Goal: Task Accomplishment & Management: Use online tool/utility

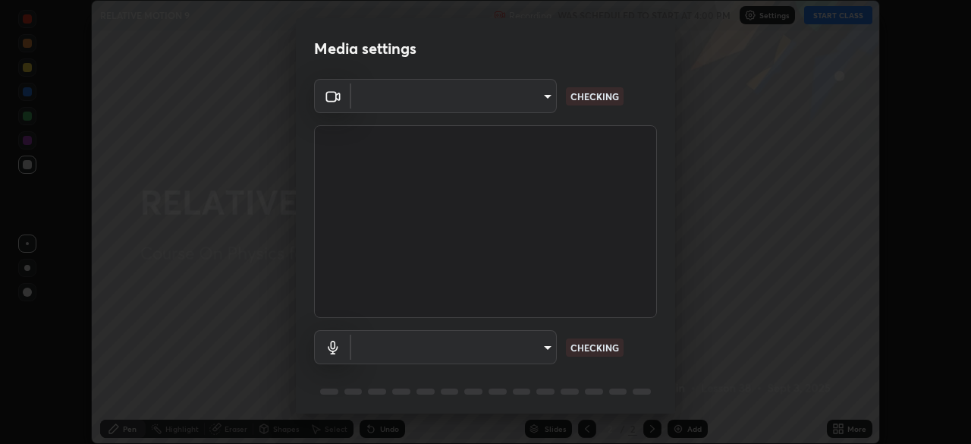
scroll to position [444, 971]
click at [547, 347] on body "Erase all RELATIVE MOTION 9 Recording WAS SCHEDULED TO START AT 4:00 PM Setting…" at bounding box center [485, 222] width 971 height 444
type input "8428e2be8a3e3f13974341e33778a08111258fb38798500ded61d344a6a8a77e"
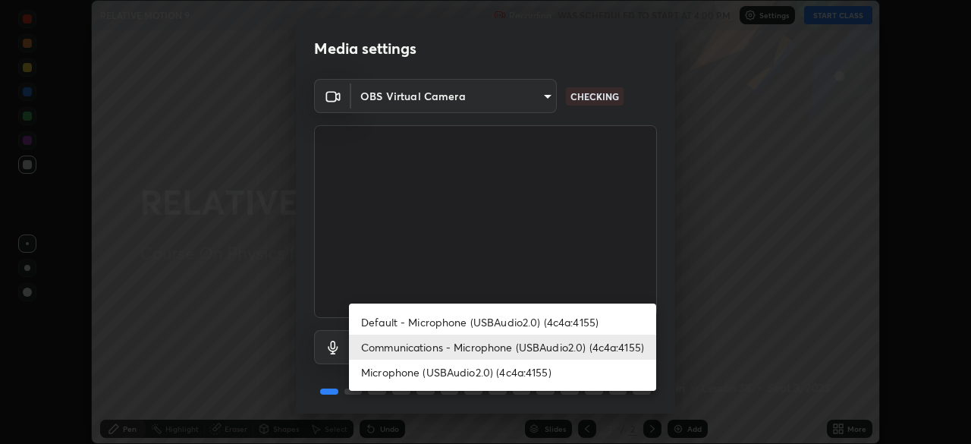
click at [536, 323] on li "Default - Microphone (USBAudio2.0) (4c4a:4155)" at bounding box center [502, 321] width 307 height 25
type input "default"
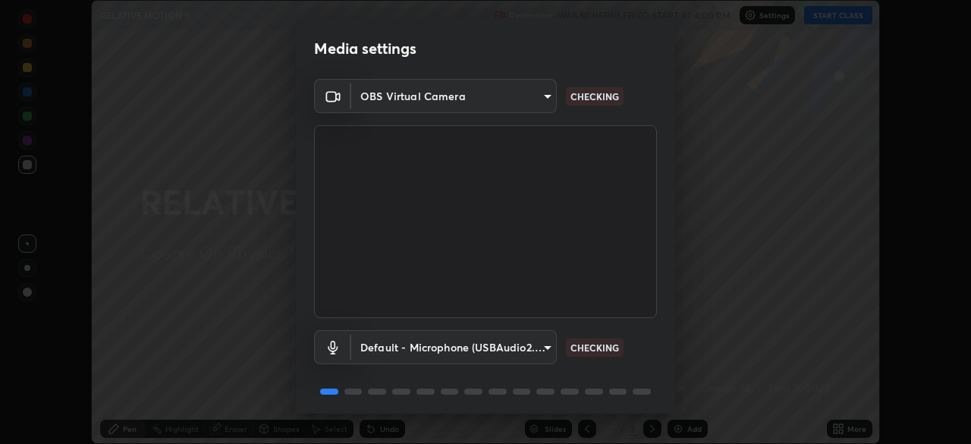
scroll to position [54, 0]
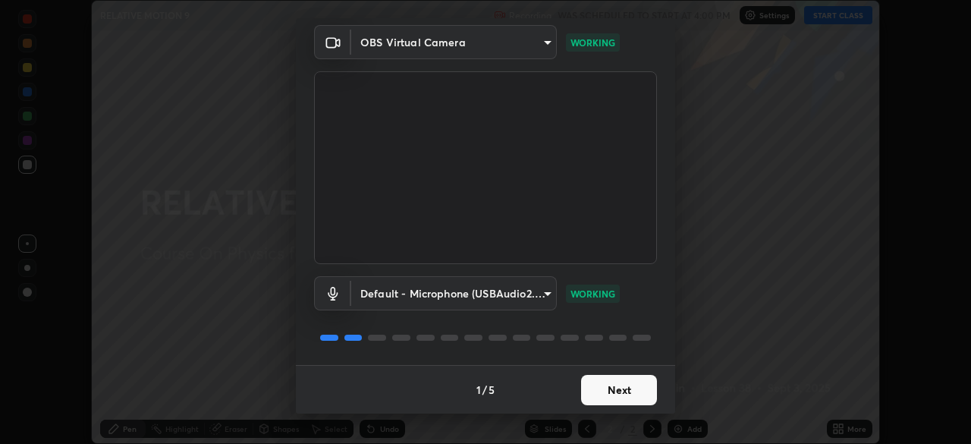
click at [601, 388] on button "Next" at bounding box center [619, 390] width 76 height 30
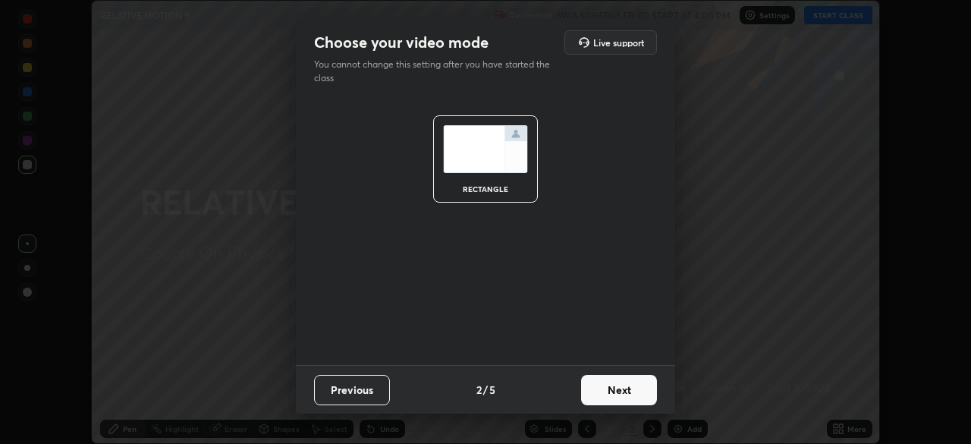
scroll to position [0, 0]
click at [611, 392] on button "Next" at bounding box center [619, 390] width 76 height 30
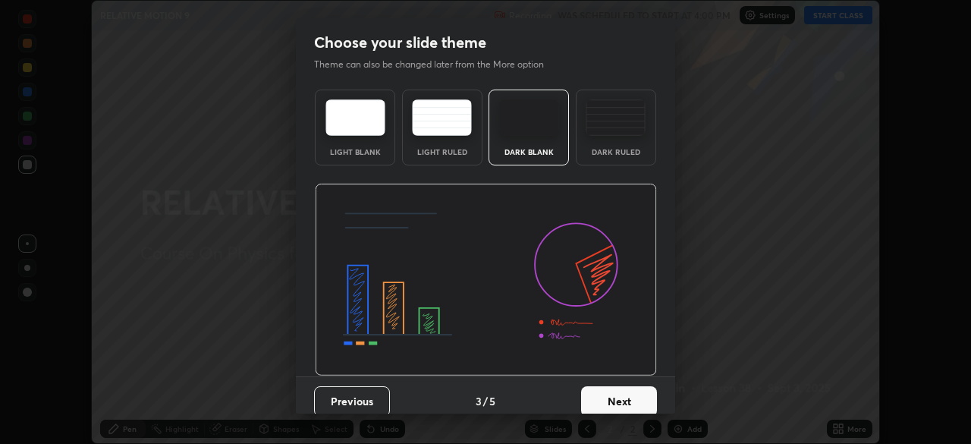
click at [619, 121] on img at bounding box center [615, 117] width 60 height 36
click at [623, 408] on button "Next" at bounding box center [619, 401] width 76 height 30
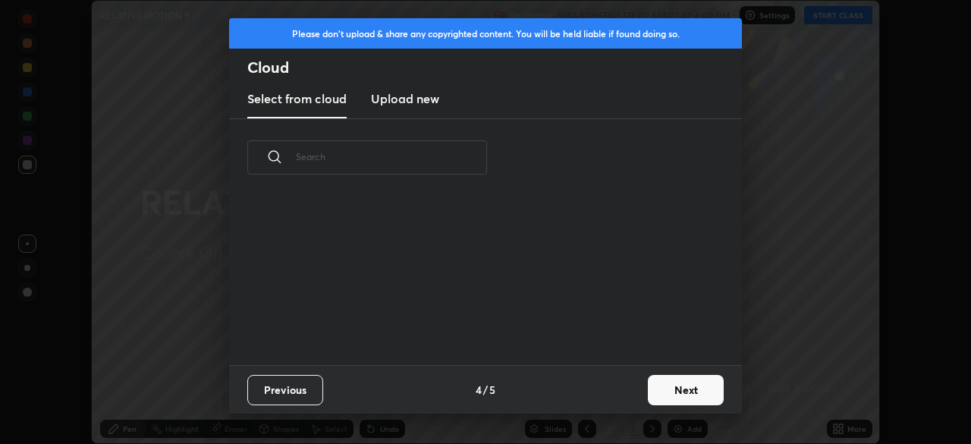
click at [661, 392] on button "Next" at bounding box center [686, 390] width 76 height 30
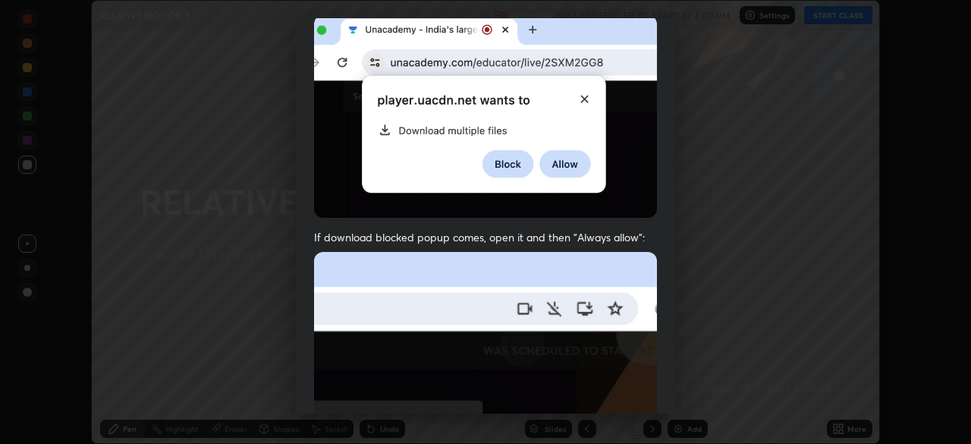
scroll to position [363, 0]
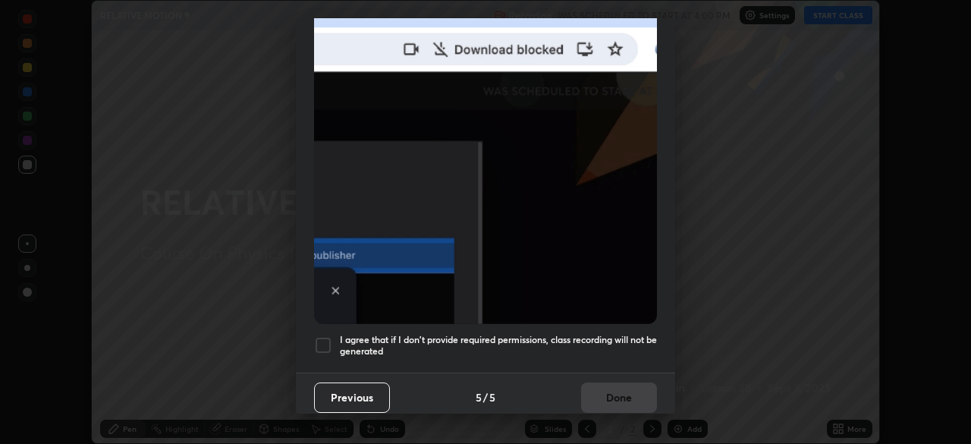
click at [589, 334] on h5 "I agree that if I don't provide required permissions, class recording will not …" at bounding box center [498, 346] width 317 height 24
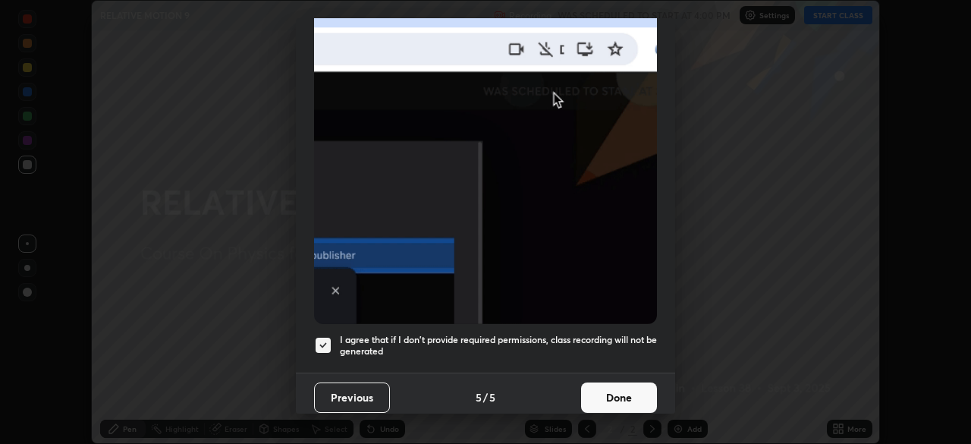
click at [598, 386] on button "Done" at bounding box center [619, 397] width 76 height 30
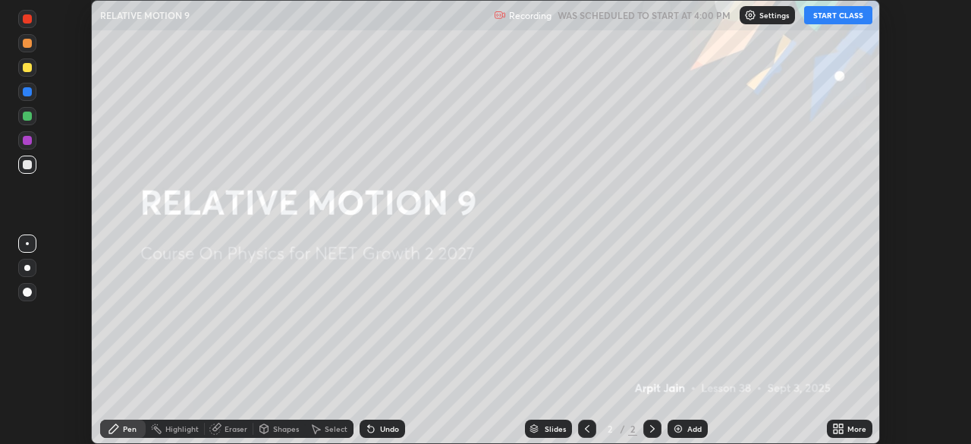
click at [835, 14] on button "START CLASS" at bounding box center [838, 15] width 68 height 18
click at [684, 428] on div "Add" at bounding box center [687, 428] width 40 height 18
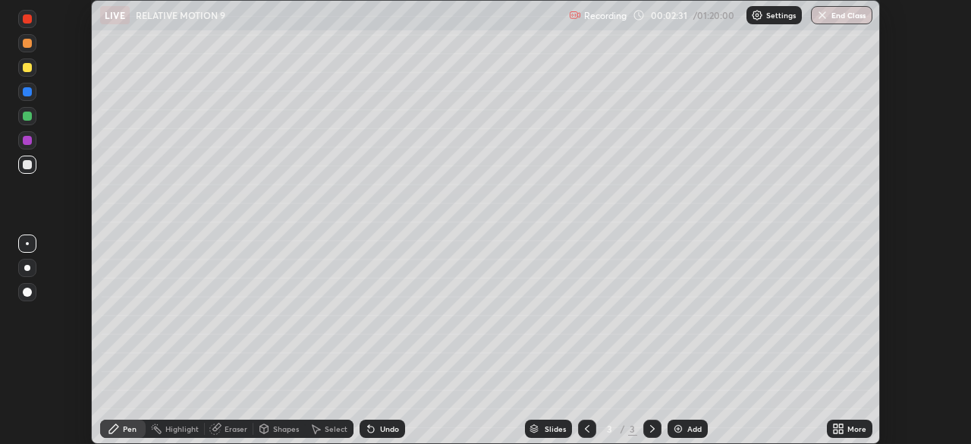
click at [27, 67] on div at bounding box center [27, 67] width 9 height 9
click at [372, 428] on icon at bounding box center [371, 429] width 6 height 6
click at [27, 165] on div at bounding box center [27, 164] width 9 height 9
click at [27, 94] on div at bounding box center [27, 91] width 9 height 9
click at [29, 164] on div at bounding box center [27, 164] width 9 height 9
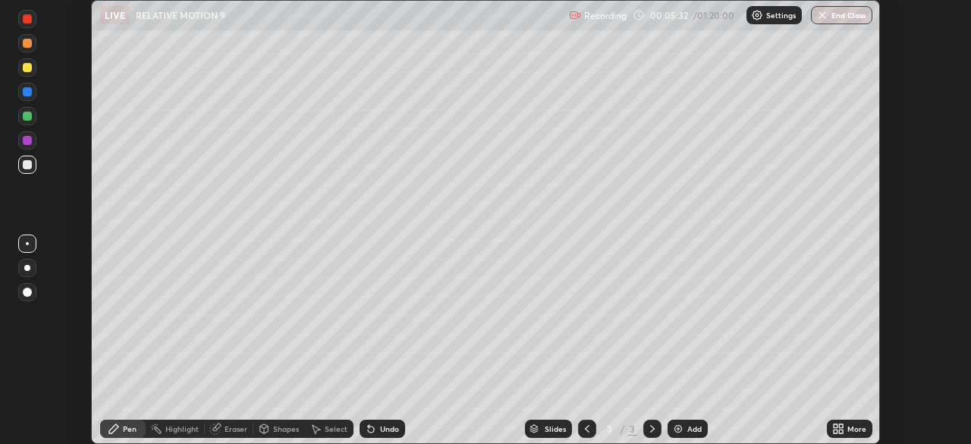
click at [28, 92] on div at bounding box center [27, 91] width 9 height 9
click at [25, 67] on div at bounding box center [27, 67] width 9 height 9
click at [26, 163] on div at bounding box center [27, 164] width 9 height 9
click at [28, 96] on div at bounding box center [27, 91] width 9 height 9
click at [27, 67] on div at bounding box center [27, 67] width 9 height 9
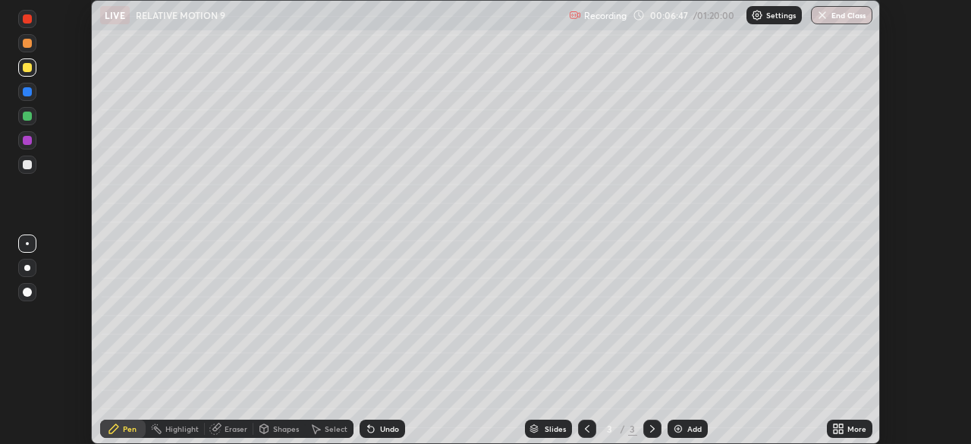
click at [689, 432] on div "Add" at bounding box center [694, 429] width 14 height 8
click at [30, 66] on div at bounding box center [27, 67] width 9 height 9
click at [27, 166] on div at bounding box center [27, 164] width 9 height 9
click at [28, 116] on div at bounding box center [27, 115] width 9 height 9
click at [26, 164] on div at bounding box center [27, 164] width 9 height 9
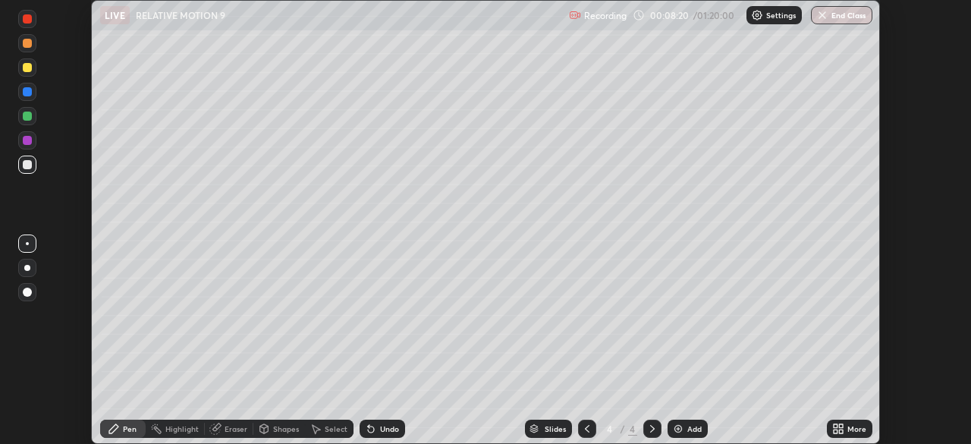
click at [28, 165] on div at bounding box center [27, 164] width 9 height 9
click at [27, 71] on div at bounding box center [27, 67] width 9 height 9
click at [31, 71] on div at bounding box center [27, 67] width 18 height 18
click at [29, 46] on div at bounding box center [27, 43] width 9 height 9
click at [27, 118] on div at bounding box center [27, 115] width 9 height 9
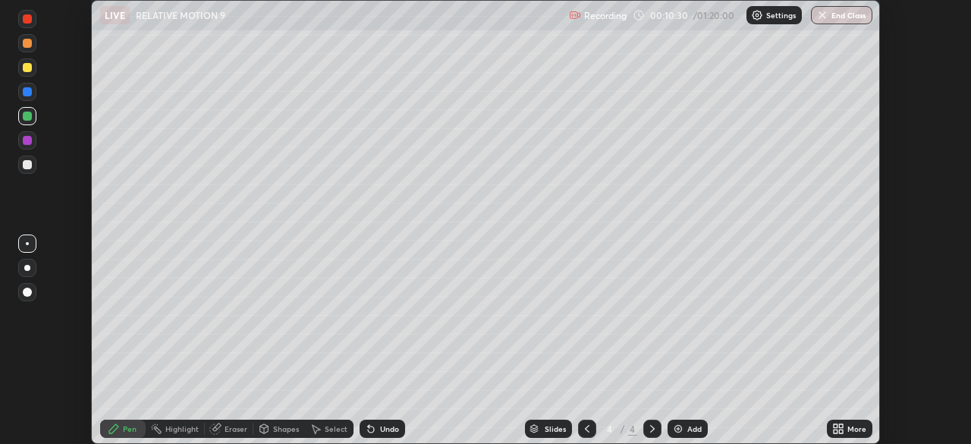
click at [26, 162] on div at bounding box center [27, 164] width 9 height 9
click at [234, 428] on div "Eraser" at bounding box center [235, 429] width 23 height 8
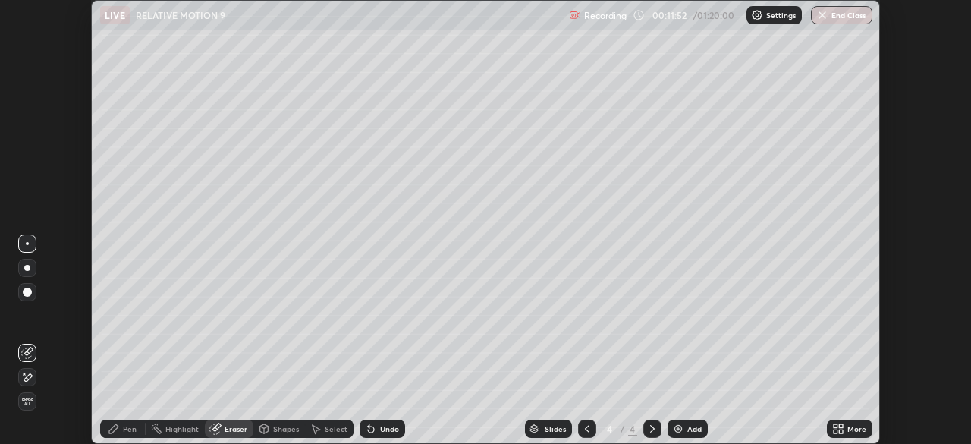
click at [27, 353] on icon at bounding box center [27, 353] width 12 height 12
click at [131, 427] on div "Pen" at bounding box center [130, 429] width 14 height 8
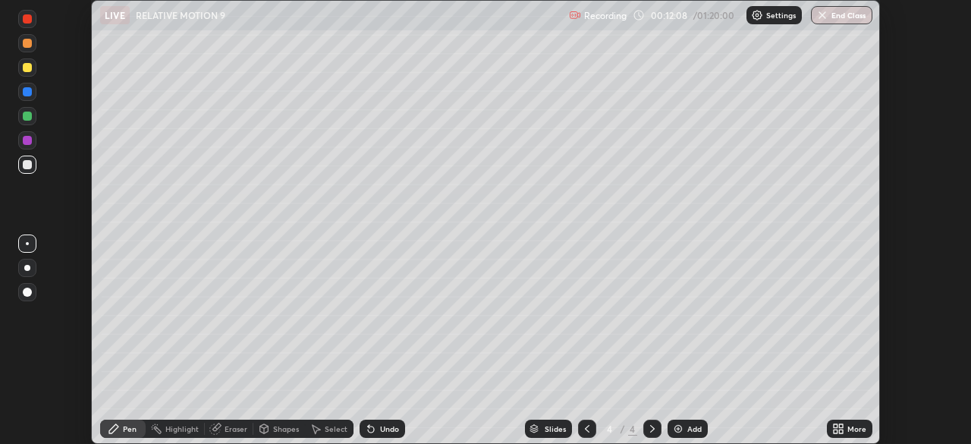
click at [585, 428] on icon at bounding box center [587, 428] width 12 height 12
click at [650, 429] on icon at bounding box center [652, 428] width 12 height 12
click at [679, 428] on img at bounding box center [678, 428] width 12 height 12
click at [26, 70] on div at bounding box center [27, 67] width 9 height 9
click at [695, 435] on div "Add" at bounding box center [687, 428] width 40 height 18
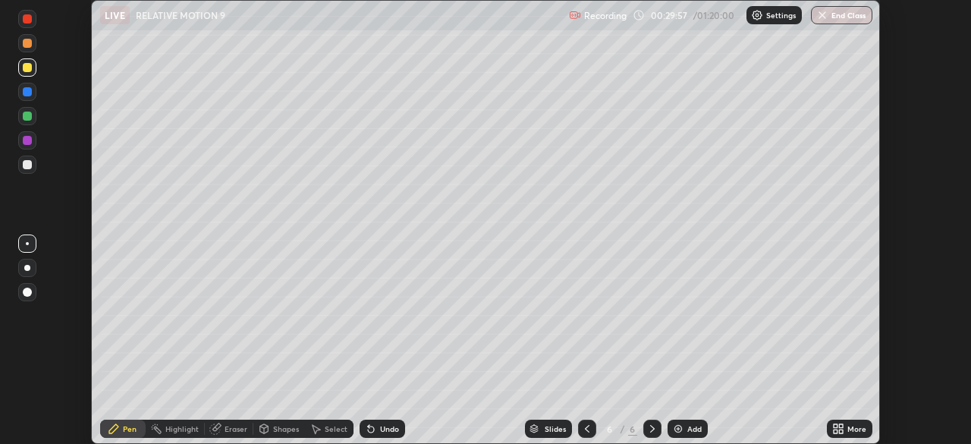
click at [27, 165] on div at bounding box center [27, 164] width 9 height 9
click at [125, 429] on div "Pen" at bounding box center [130, 429] width 14 height 8
click at [26, 93] on div at bounding box center [27, 91] width 9 height 9
click at [230, 432] on div "Eraser" at bounding box center [235, 429] width 23 height 8
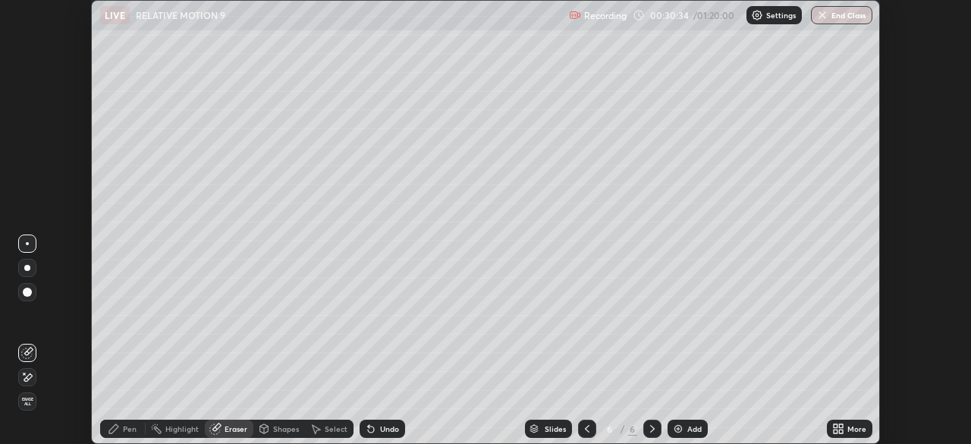
click at [115, 425] on icon at bounding box center [113, 428] width 9 height 9
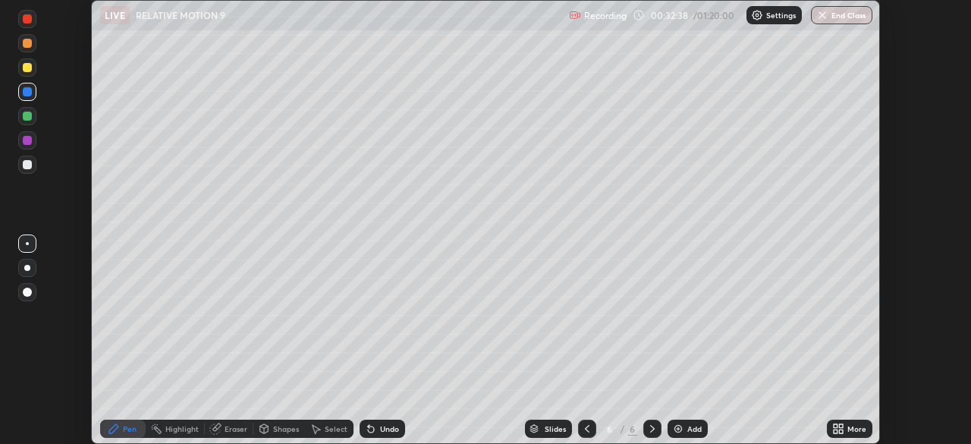
click at [316, 429] on icon at bounding box center [316, 429] width 8 height 9
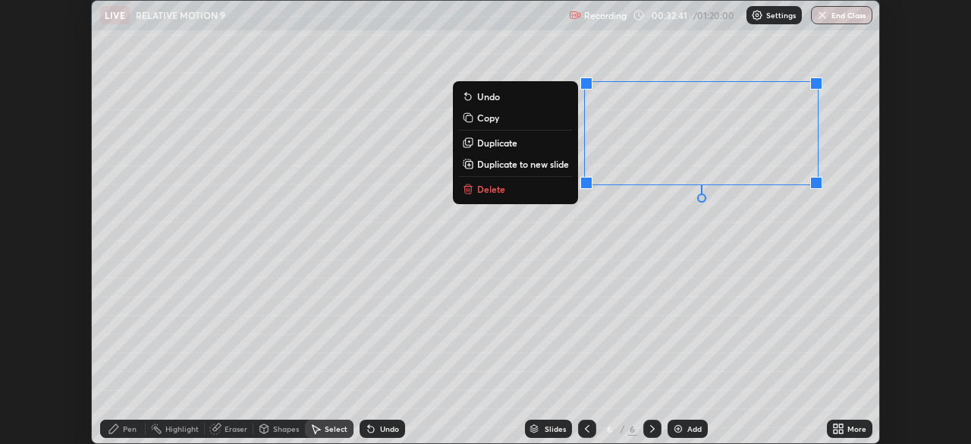
click at [510, 143] on p "Duplicate" at bounding box center [497, 143] width 40 height 12
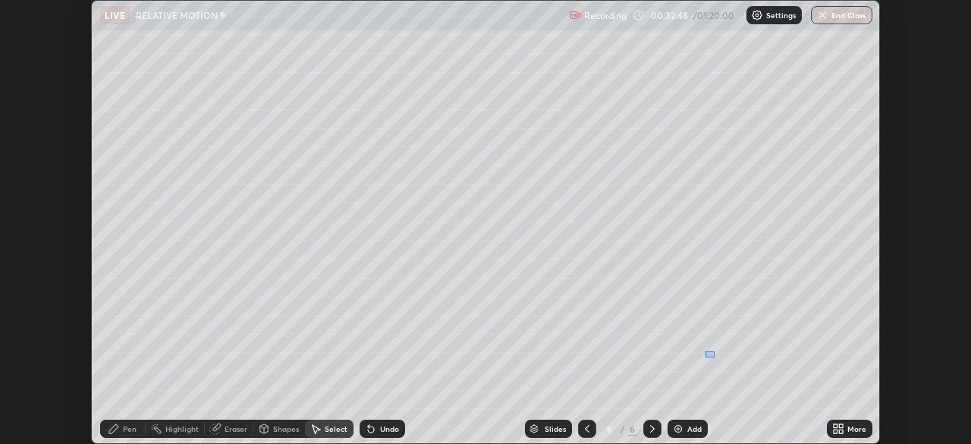
click at [716, 355] on div "0 ° Undo Copy Duplicate Duplicate to new slide Delete" at bounding box center [485, 222] width 787 height 442
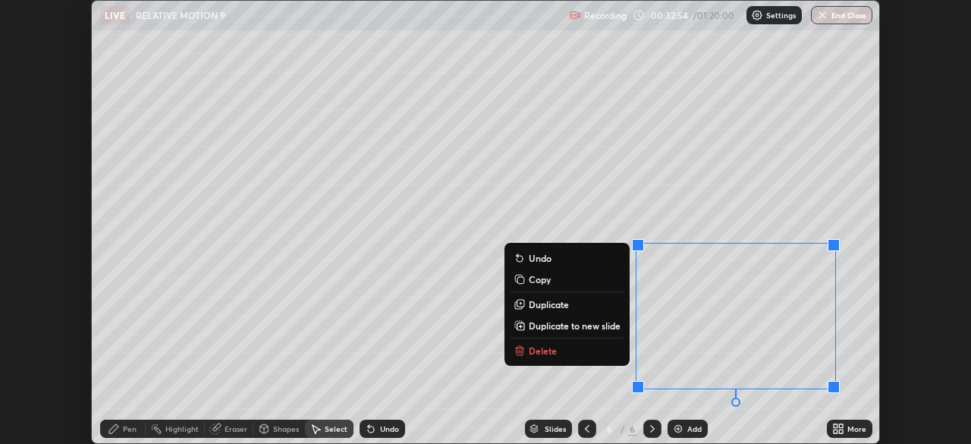
click at [546, 210] on div "0 ° Undo Copy Duplicate Duplicate to new slide Delete" at bounding box center [485, 222] width 787 height 442
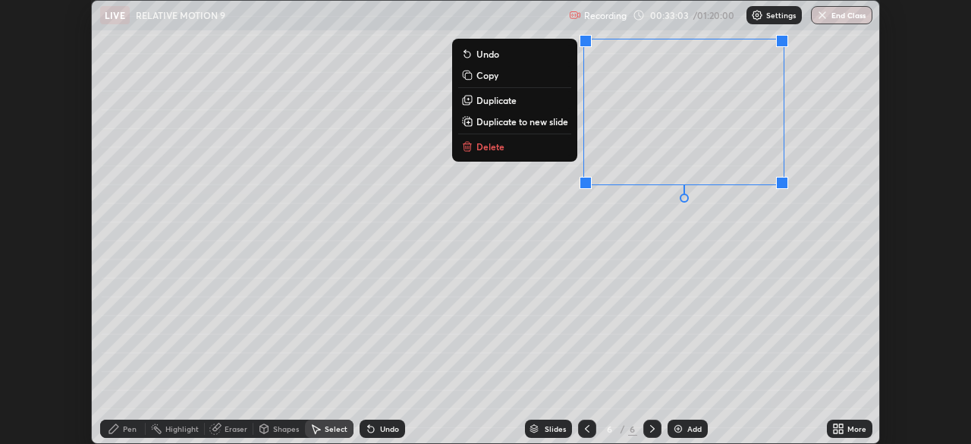
click at [521, 231] on div "0 ° Undo Copy Duplicate Duplicate to new slide Delete" at bounding box center [485, 222] width 787 height 442
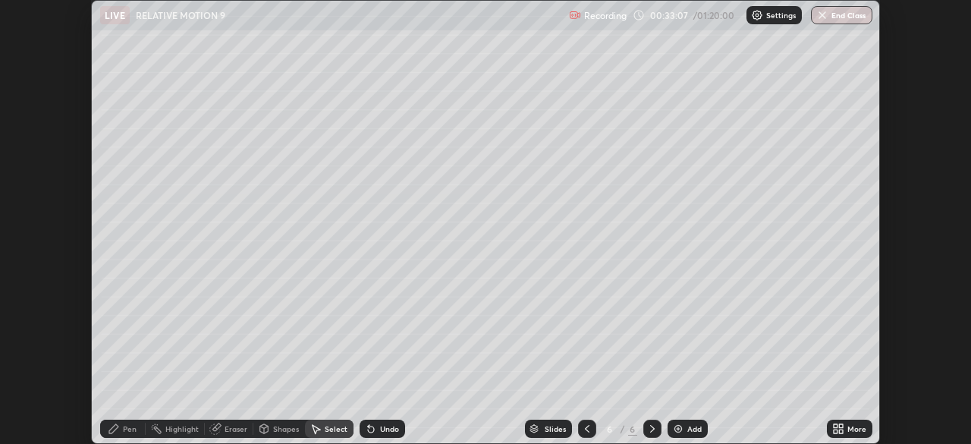
click at [126, 425] on div "Pen" at bounding box center [130, 429] width 14 height 8
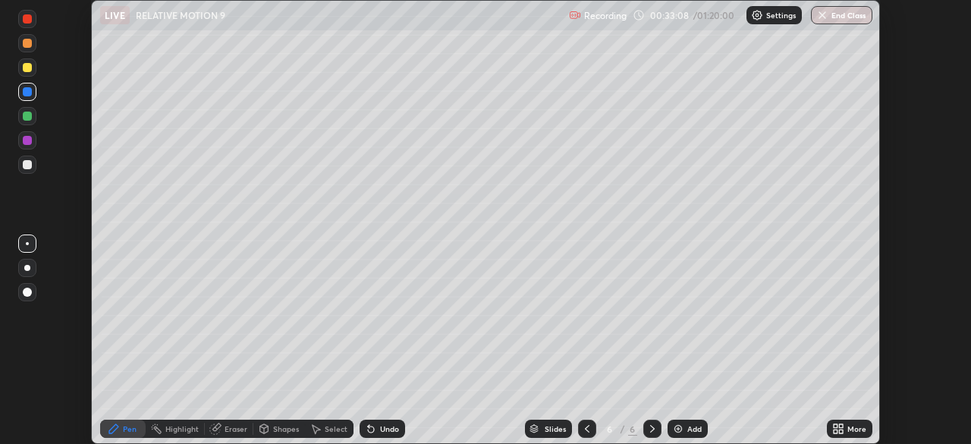
click at [28, 167] on div at bounding box center [27, 164] width 9 height 9
click at [27, 22] on div at bounding box center [27, 18] width 9 height 9
click at [27, 267] on div at bounding box center [27, 268] width 6 height 6
click at [29, 120] on div at bounding box center [27, 115] width 9 height 9
click at [27, 140] on div at bounding box center [27, 140] width 9 height 9
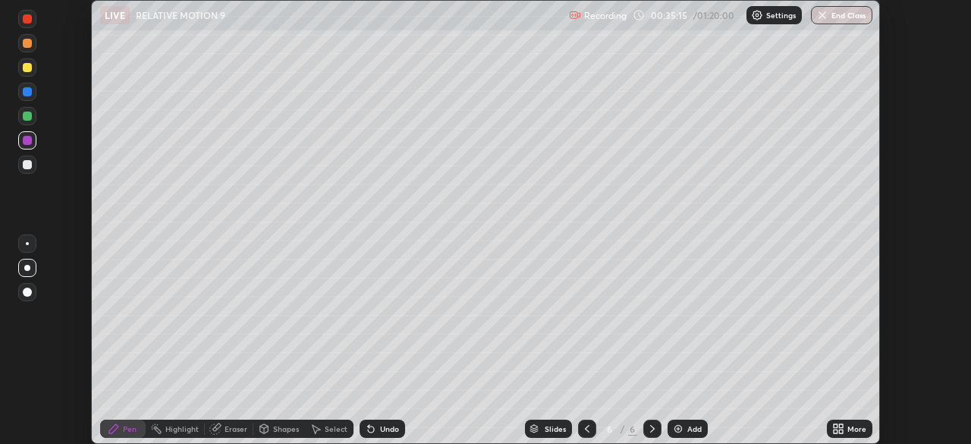
click at [28, 166] on div at bounding box center [27, 164] width 9 height 9
click at [228, 432] on div "Eraser" at bounding box center [235, 429] width 23 height 8
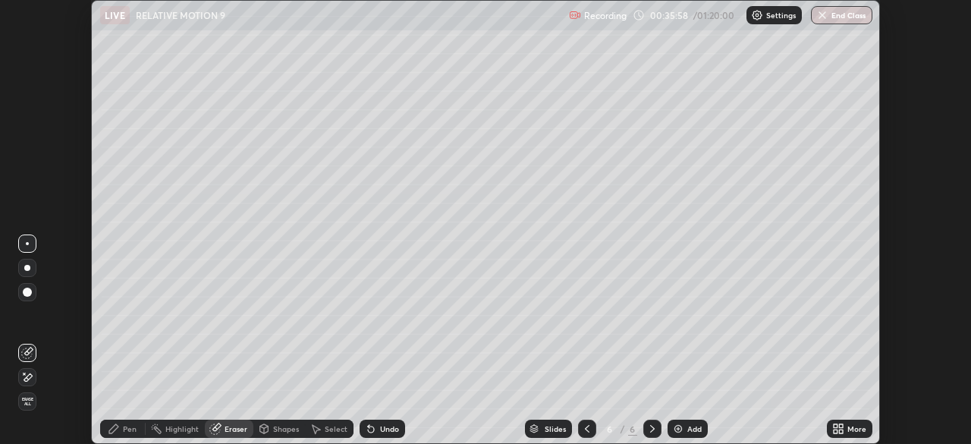
click at [28, 375] on icon at bounding box center [27, 377] width 12 height 13
click at [127, 437] on div "Pen" at bounding box center [123, 428] width 46 height 18
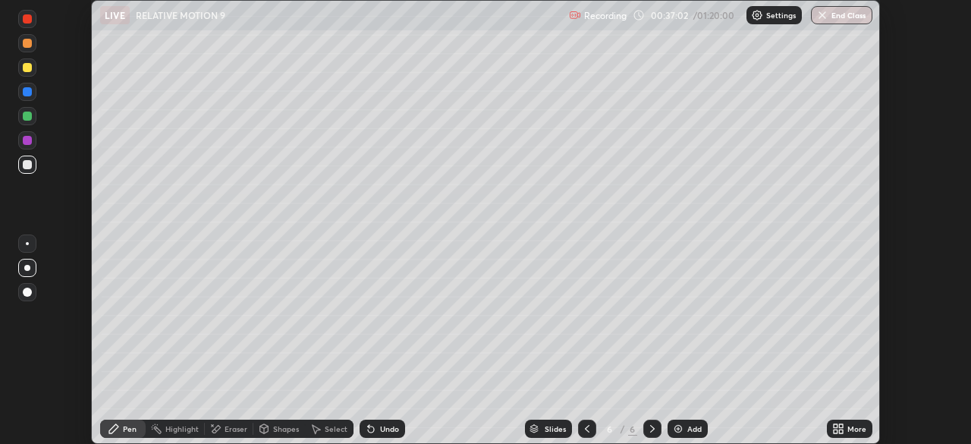
click at [381, 428] on div "Undo" at bounding box center [389, 429] width 19 height 8
click at [680, 432] on img at bounding box center [678, 428] width 12 height 12
click at [586, 426] on icon at bounding box center [587, 428] width 12 height 12
click at [651, 429] on icon at bounding box center [652, 429] width 5 height 8
click at [35, 67] on div at bounding box center [27, 67] width 18 height 18
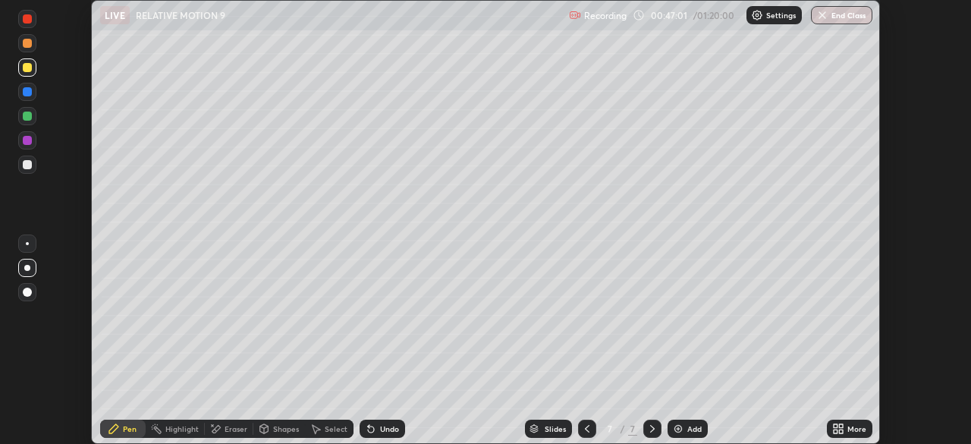
click at [24, 23] on div at bounding box center [27, 19] width 18 height 18
click at [23, 118] on div at bounding box center [27, 116] width 18 height 18
click at [33, 118] on div at bounding box center [27, 116] width 18 height 18
click at [680, 427] on img at bounding box center [678, 428] width 12 height 12
click at [586, 428] on icon at bounding box center [587, 428] width 12 height 12
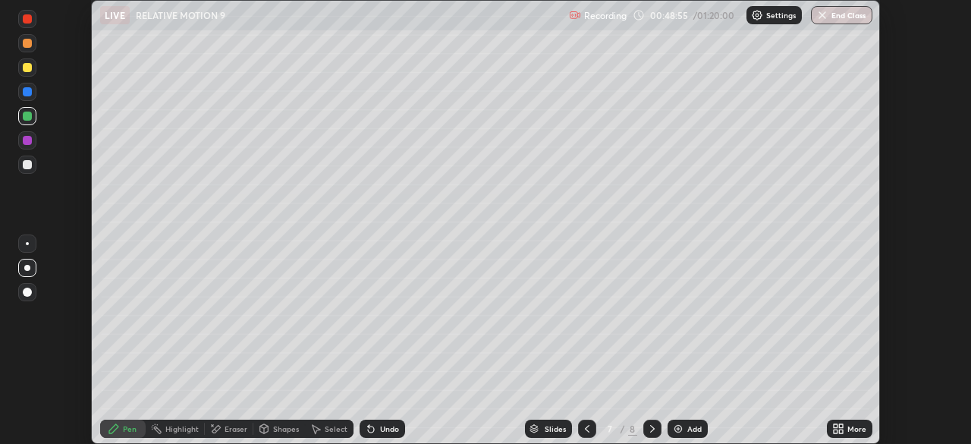
click at [651, 428] on icon at bounding box center [652, 428] width 12 height 12
click at [585, 428] on icon at bounding box center [587, 428] width 12 height 12
click at [650, 427] on icon at bounding box center [652, 428] width 12 height 12
click at [585, 428] on icon at bounding box center [587, 428] width 12 height 12
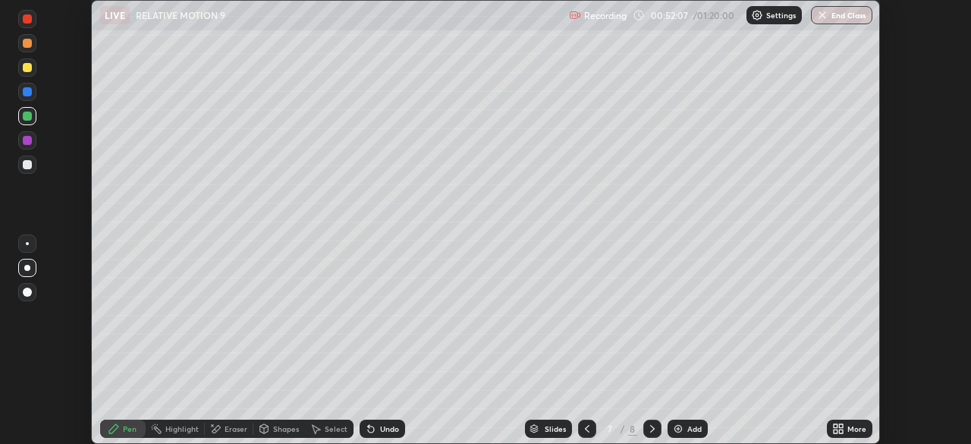
click at [643, 427] on div at bounding box center [652, 428] width 18 height 18
click at [687, 429] on div "Add" at bounding box center [694, 429] width 14 height 8
click at [281, 426] on div "Shapes" at bounding box center [286, 429] width 26 height 8
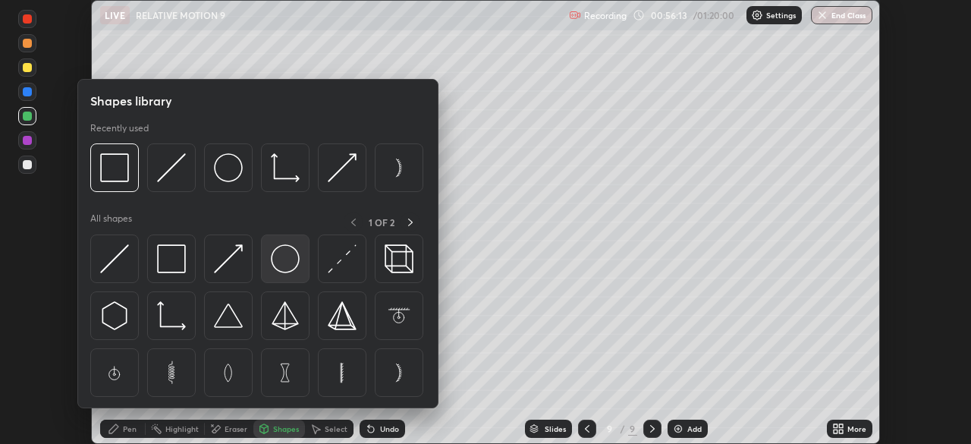
click at [284, 264] on img at bounding box center [285, 258] width 29 height 29
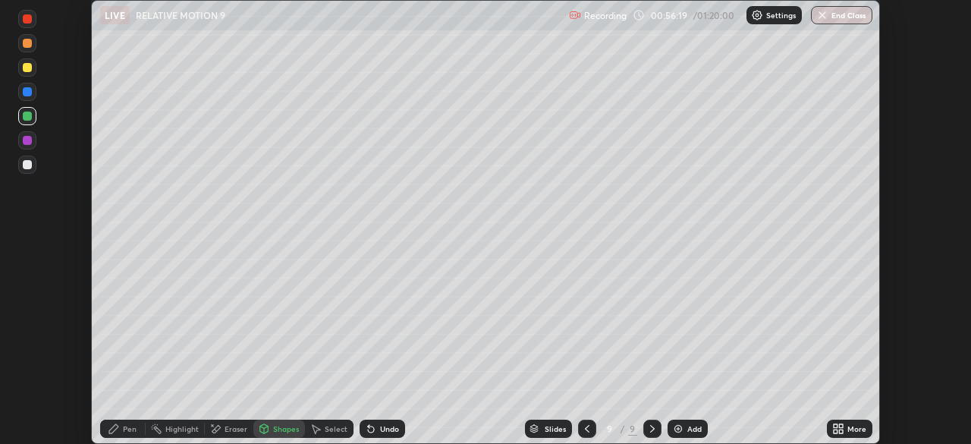
click at [124, 433] on div "Pen" at bounding box center [123, 428] width 46 height 18
click at [27, 243] on div at bounding box center [27, 243] width 3 height 3
click at [27, 167] on div at bounding box center [27, 164] width 9 height 9
click at [221, 437] on div "Eraser" at bounding box center [229, 428] width 49 height 18
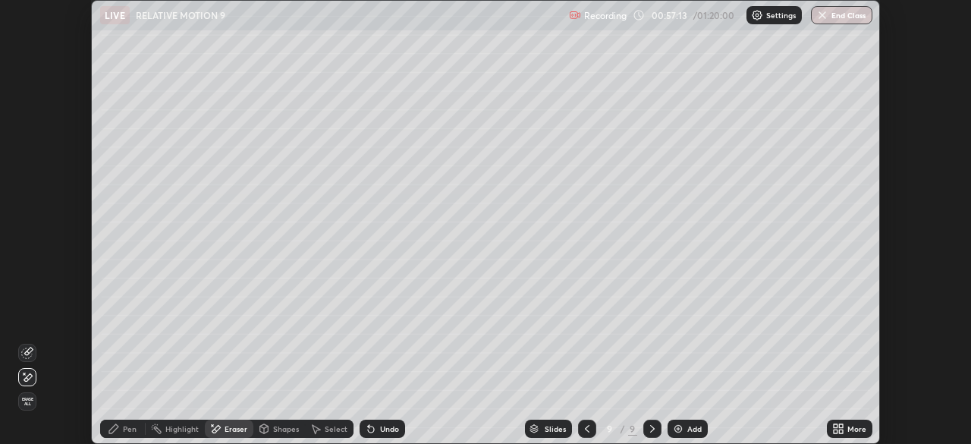
click at [123, 428] on div "Pen" at bounding box center [130, 429] width 14 height 8
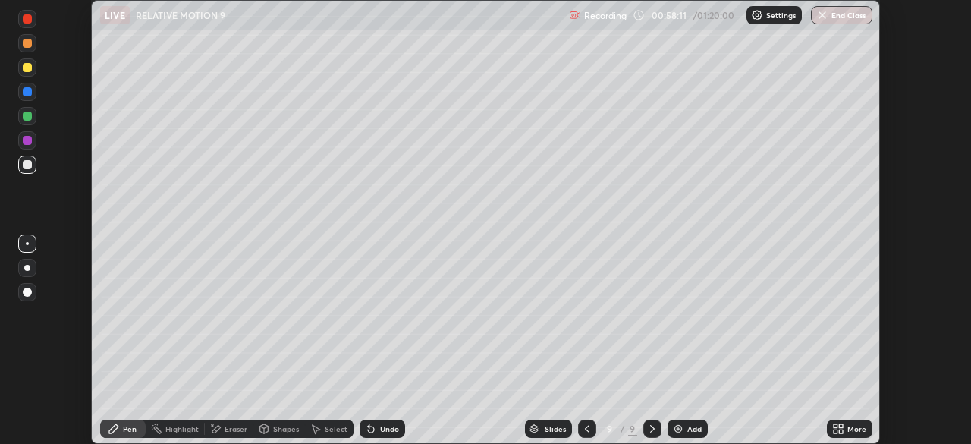
click at [27, 140] on div at bounding box center [27, 140] width 9 height 9
click at [27, 93] on div at bounding box center [27, 91] width 9 height 9
click at [29, 165] on div at bounding box center [27, 164] width 9 height 9
click at [689, 429] on div "Add" at bounding box center [694, 429] width 14 height 8
click at [272, 425] on div "Shapes" at bounding box center [279, 428] width 52 height 18
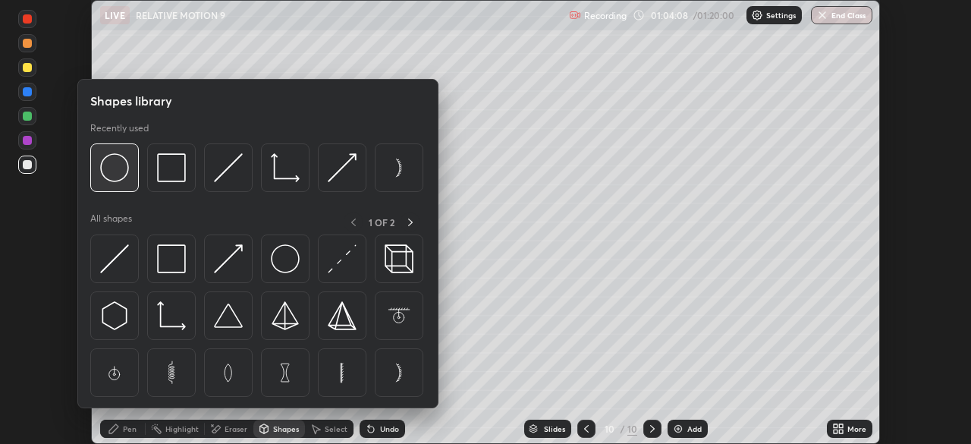
click at [121, 173] on img at bounding box center [114, 167] width 29 height 29
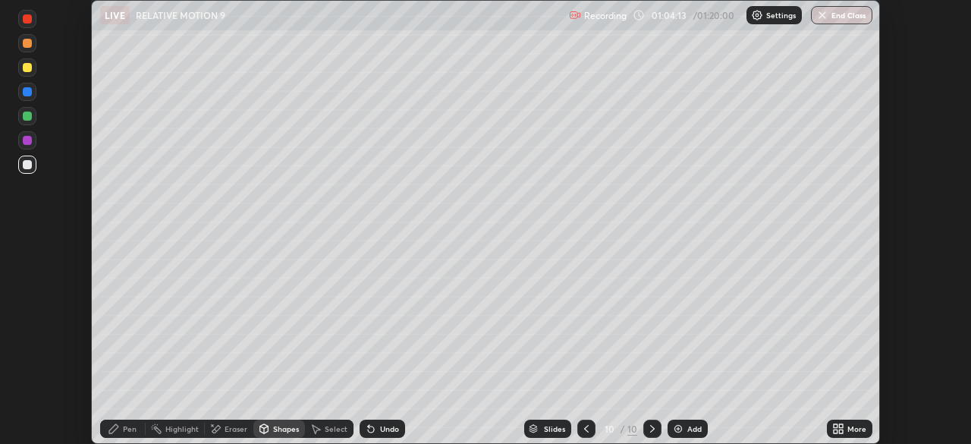
click at [120, 431] on div "Pen" at bounding box center [123, 428] width 46 height 18
click at [29, 167] on div at bounding box center [27, 164] width 9 height 9
click at [30, 69] on div at bounding box center [27, 67] width 9 height 9
click at [368, 428] on icon at bounding box center [371, 429] width 6 height 6
click at [369, 428] on icon at bounding box center [371, 429] width 6 height 6
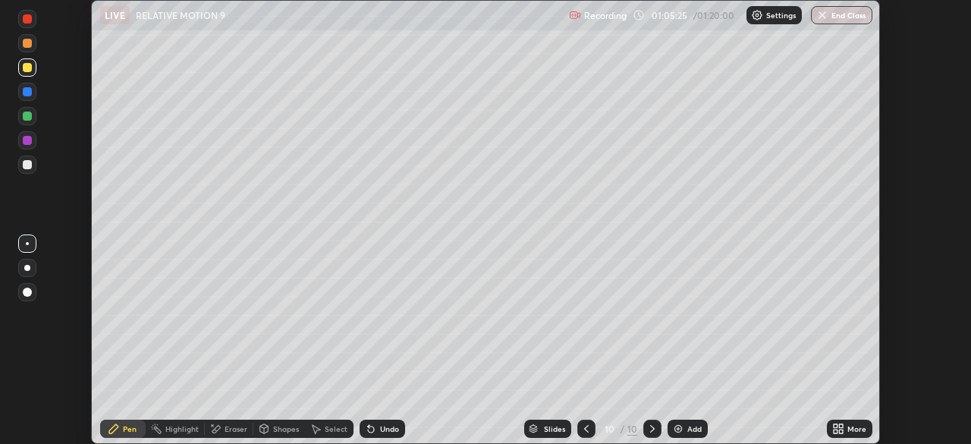
click at [369, 430] on icon at bounding box center [371, 429] width 6 height 6
click at [222, 433] on div "Eraser" at bounding box center [229, 428] width 49 height 18
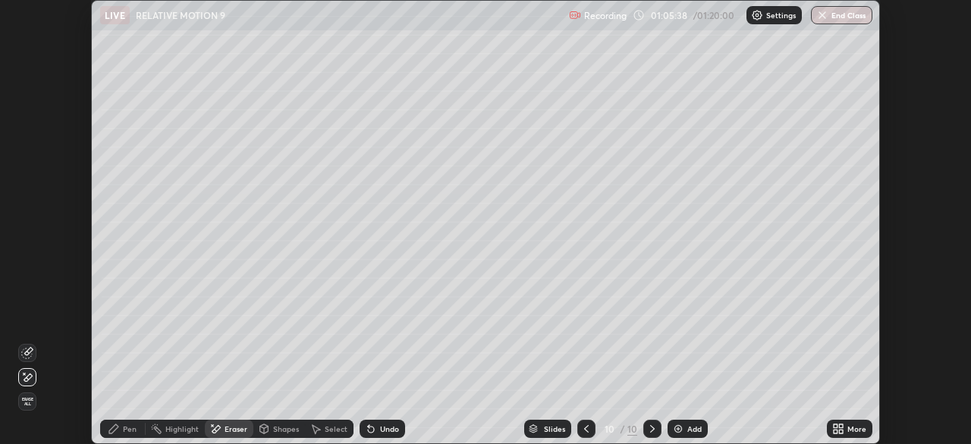
click at [113, 428] on icon at bounding box center [113, 428] width 9 height 9
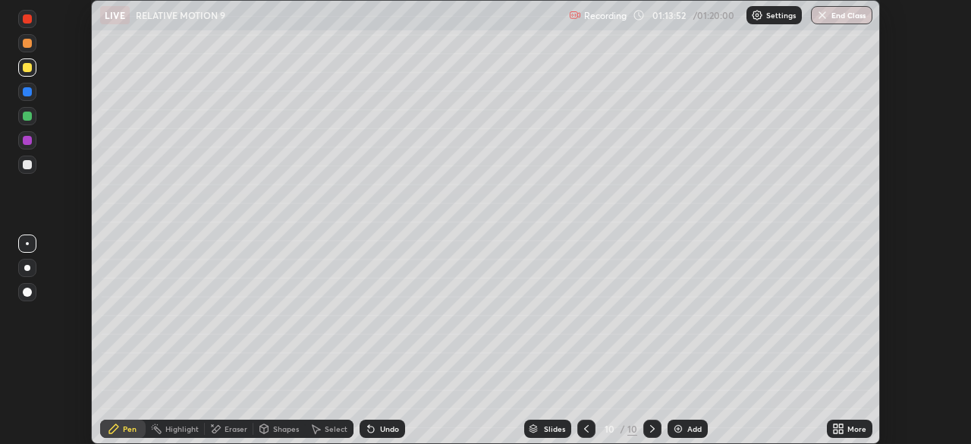
click at [24, 141] on div at bounding box center [27, 140] width 9 height 9
click at [24, 166] on div at bounding box center [27, 164] width 9 height 9
click at [587, 426] on icon at bounding box center [586, 428] width 12 height 12
click at [585, 428] on icon at bounding box center [586, 428] width 12 height 12
click at [582, 431] on icon at bounding box center [586, 428] width 12 height 12
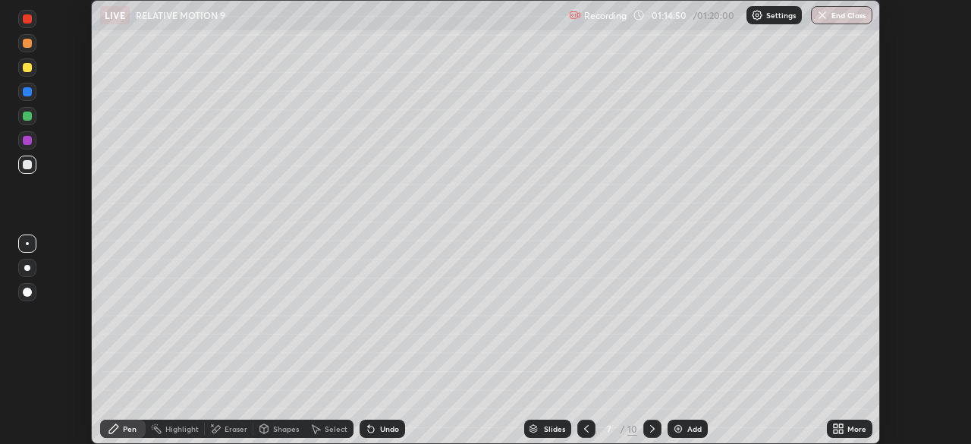
click at [585, 428] on icon at bounding box center [586, 428] width 12 height 12
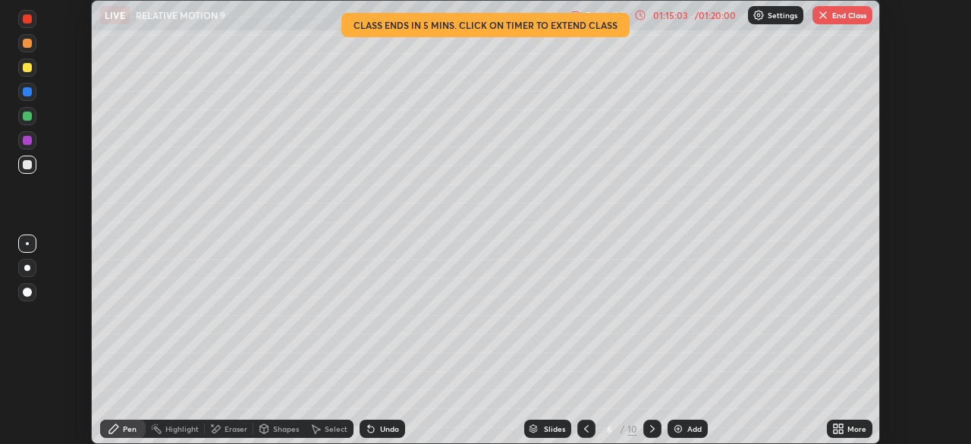
click at [643, 431] on div at bounding box center [652, 428] width 18 height 18
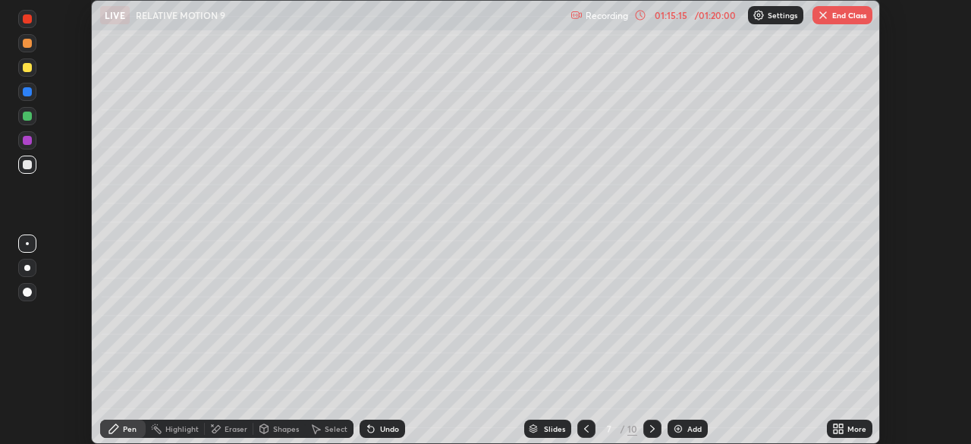
click at [651, 428] on icon at bounding box center [652, 428] width 12 height 12
click at [649, 428] on icon at bounding box center [652, 428] width 12 height 12
click at [650, 430] on icon at bounding box center [652, 428] width 12 height 12
click at [651, 428] on icon at bounding box center [652, 428] width 12 height 12
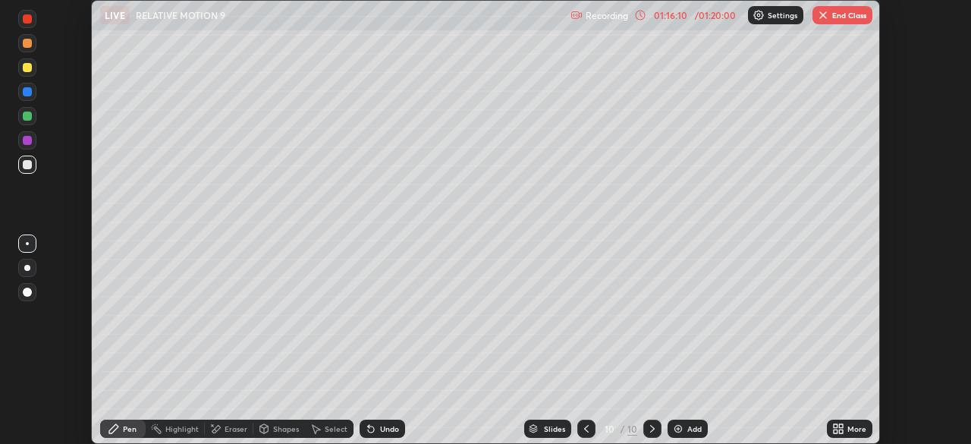
click at [823, 18] on img "button" at bounding box center [823, 15] width 12 height 12
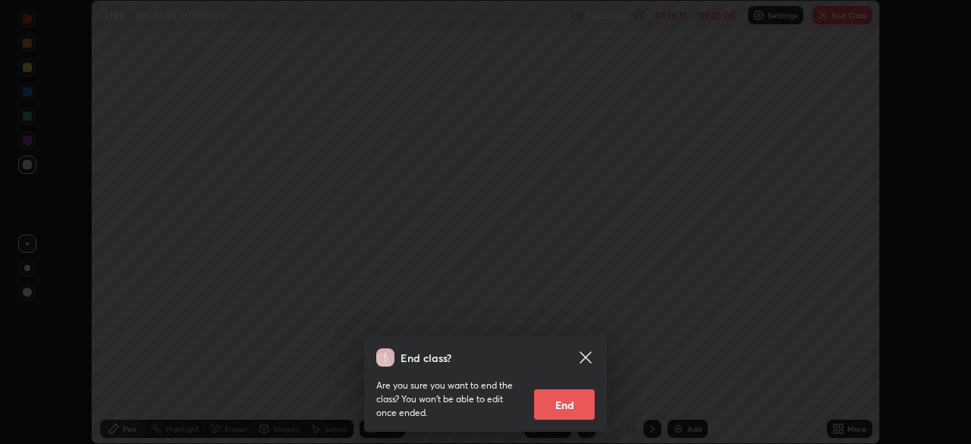
click at [573, 404] on button "End" at bounding box center [564, 404] width 61 height 30
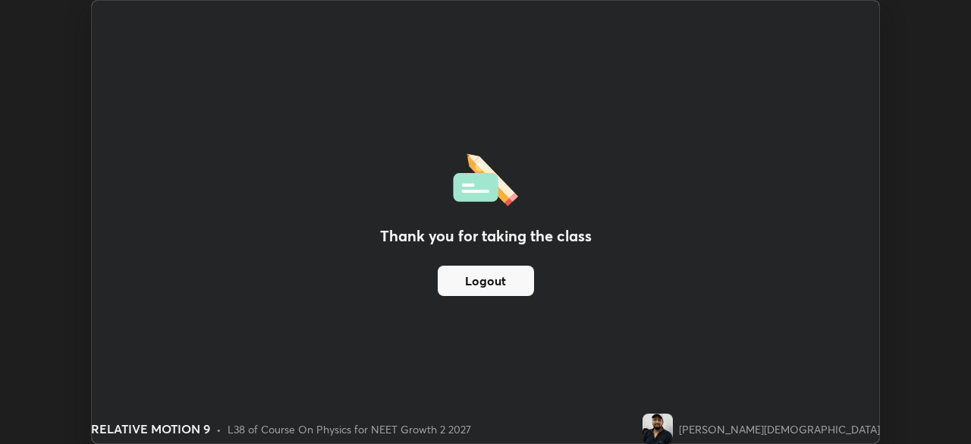
click at [507, 280] on button "Logout" at bounding box center [486, 280] width 96 height 30
